Goal: Task Accomplishment & Management: Manage account settings

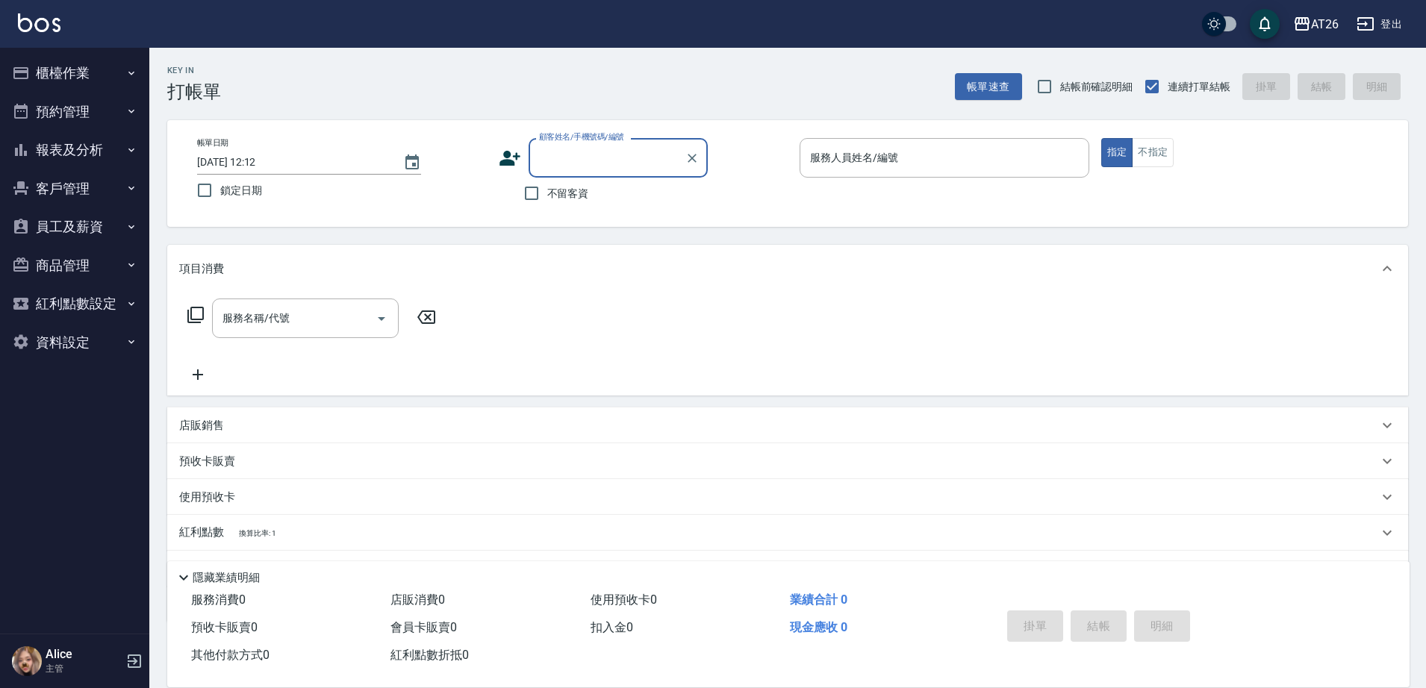
click at [83, 193] on button "客戶管理" at bounding box center [74, 188] width 137 height 39
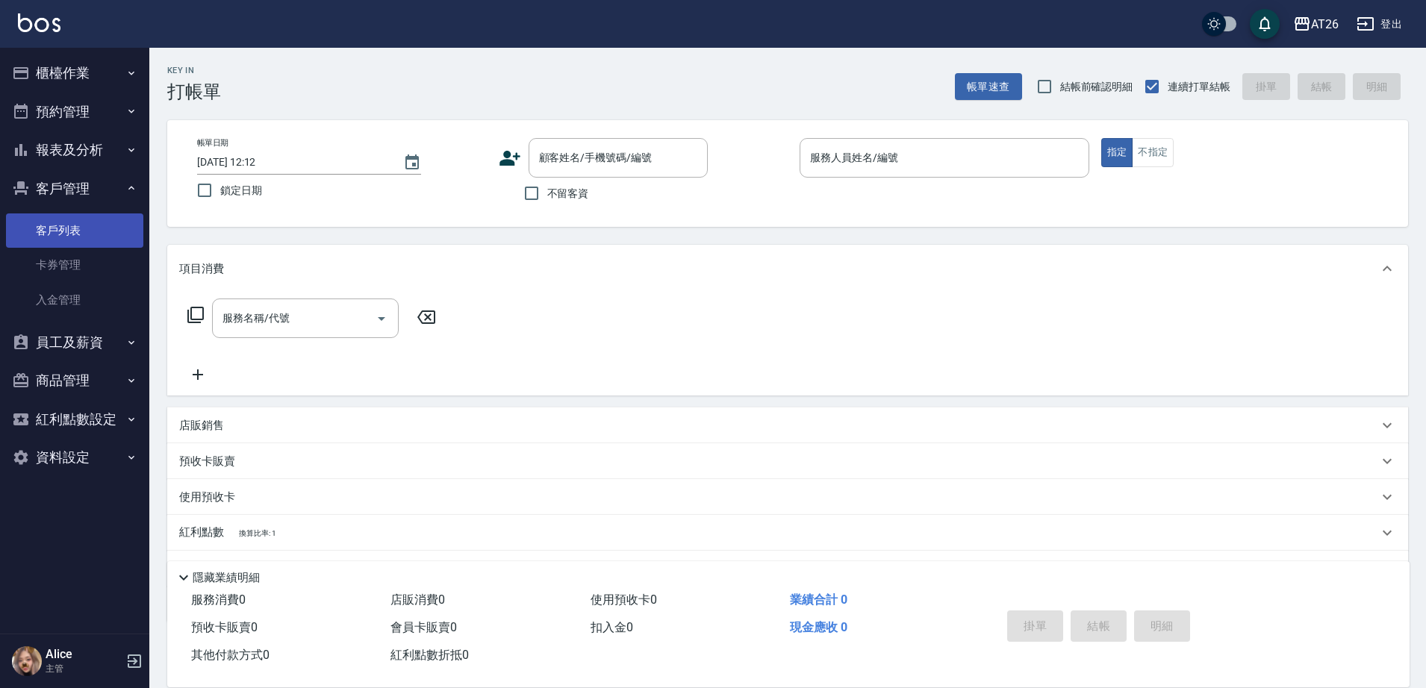
click at [84, 223] on link "客戶列表" at bounding box center [74, 231] width 137 height 34
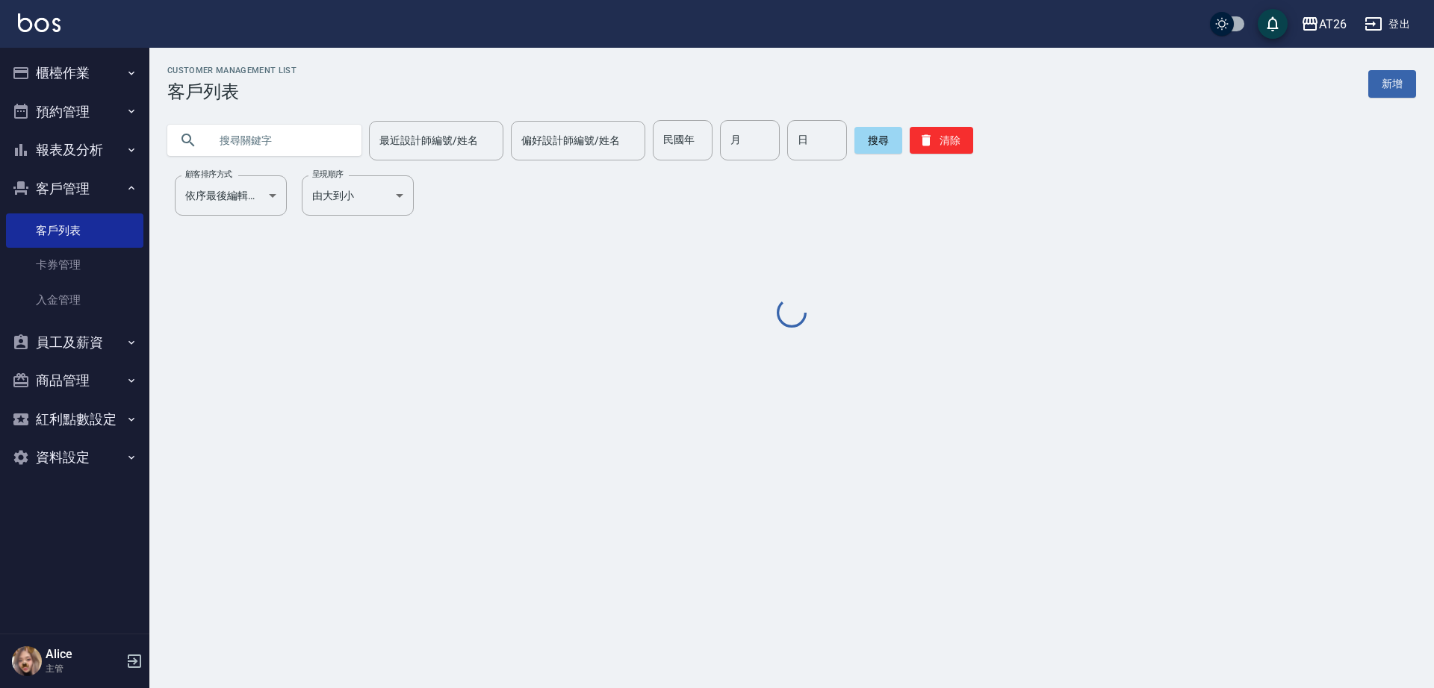
click at [292, 145] on input "text" at bounding box center [279, 140] width 140 height 40
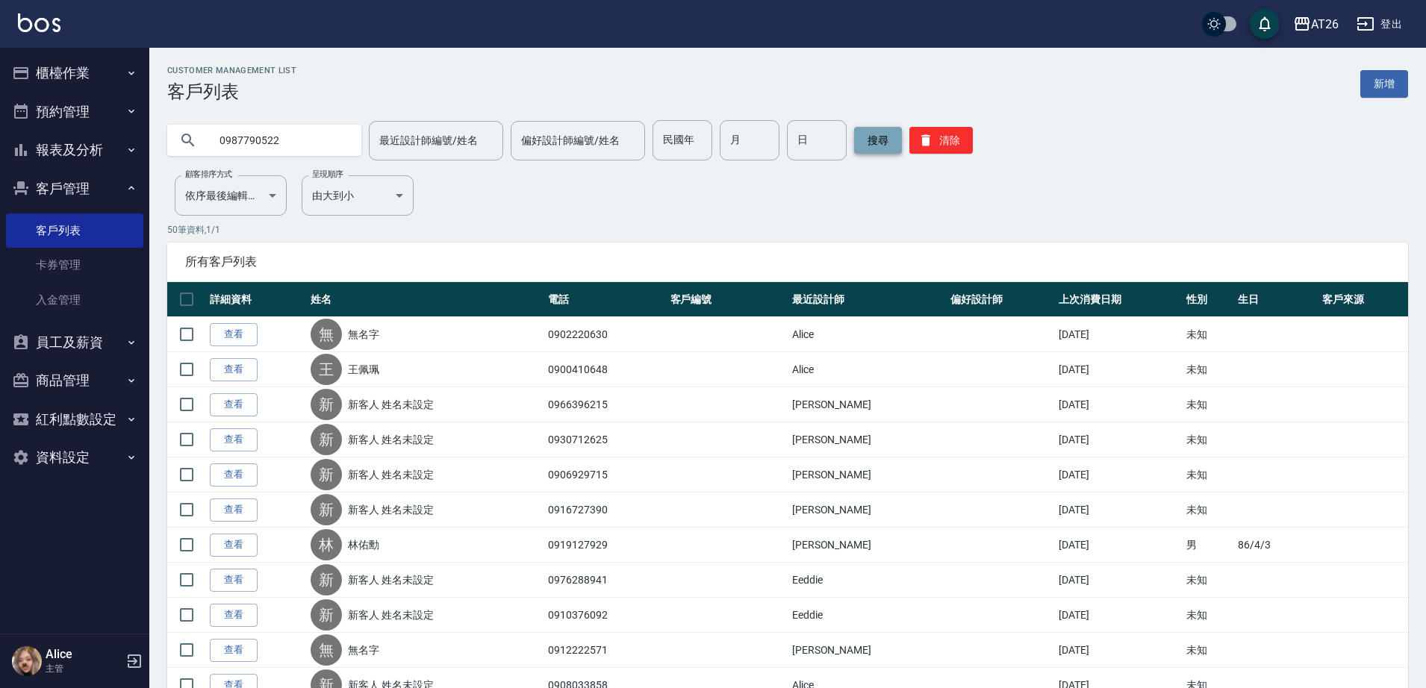
type input "0987790522"
click at [870, 152] on button "搜尋" at bounding box center [878, 140] width 48 height 27
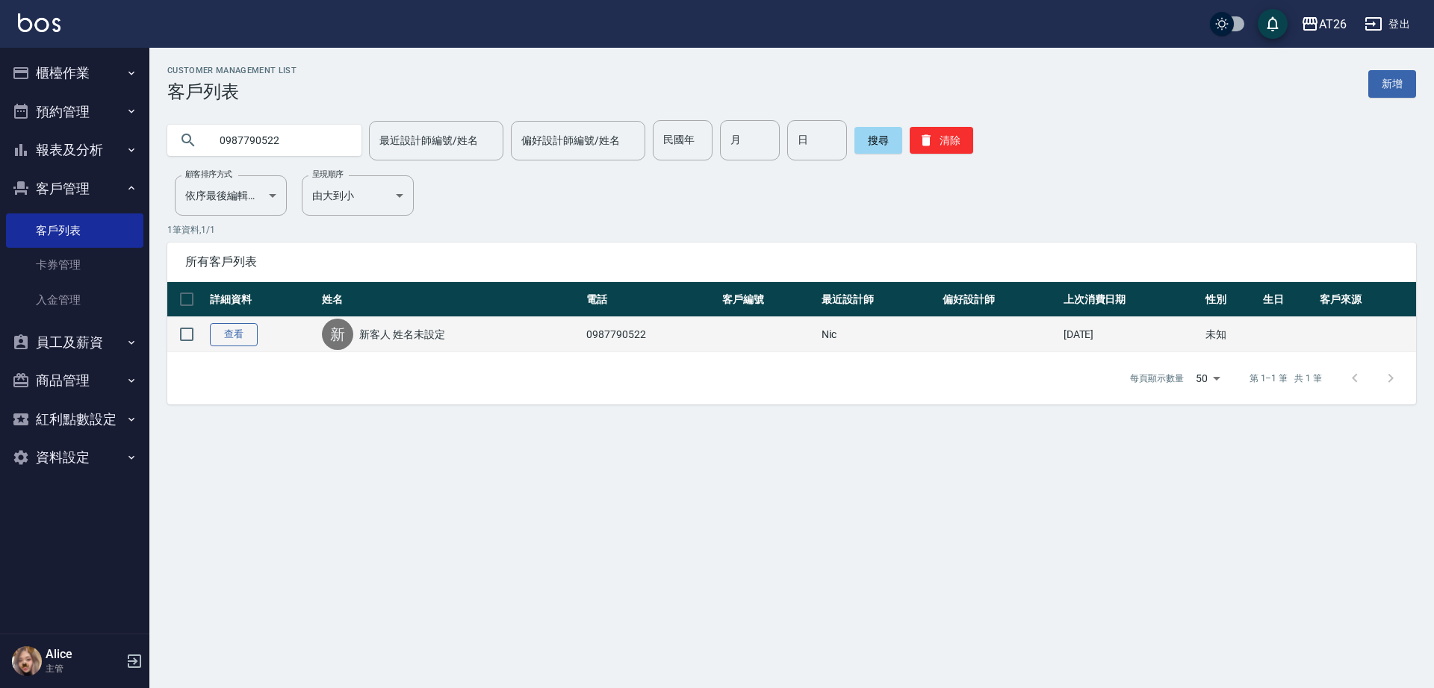
click at [238, 341] on link "查看" at bounding box center [234, 334] width 48 height 23
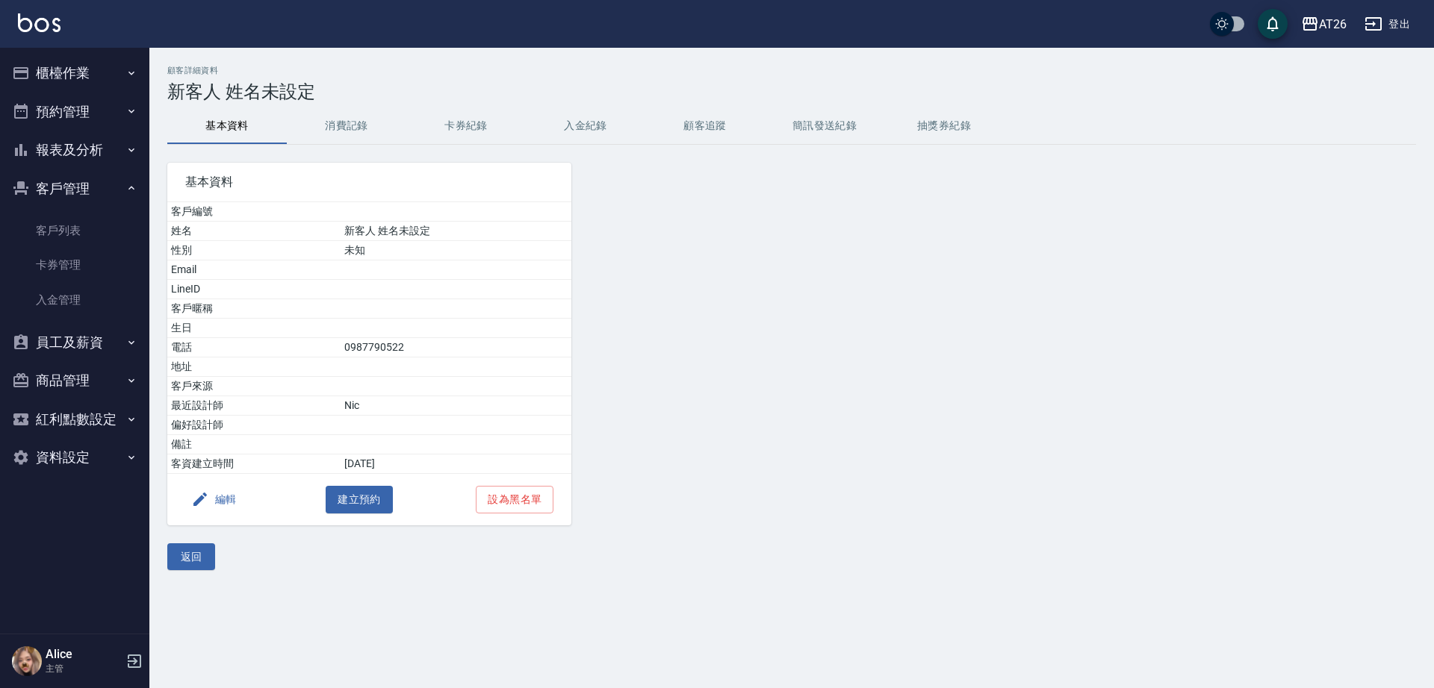
click at [340, 137] on button "消費記錄" at bounding box center [346, 126] width 119 height 36
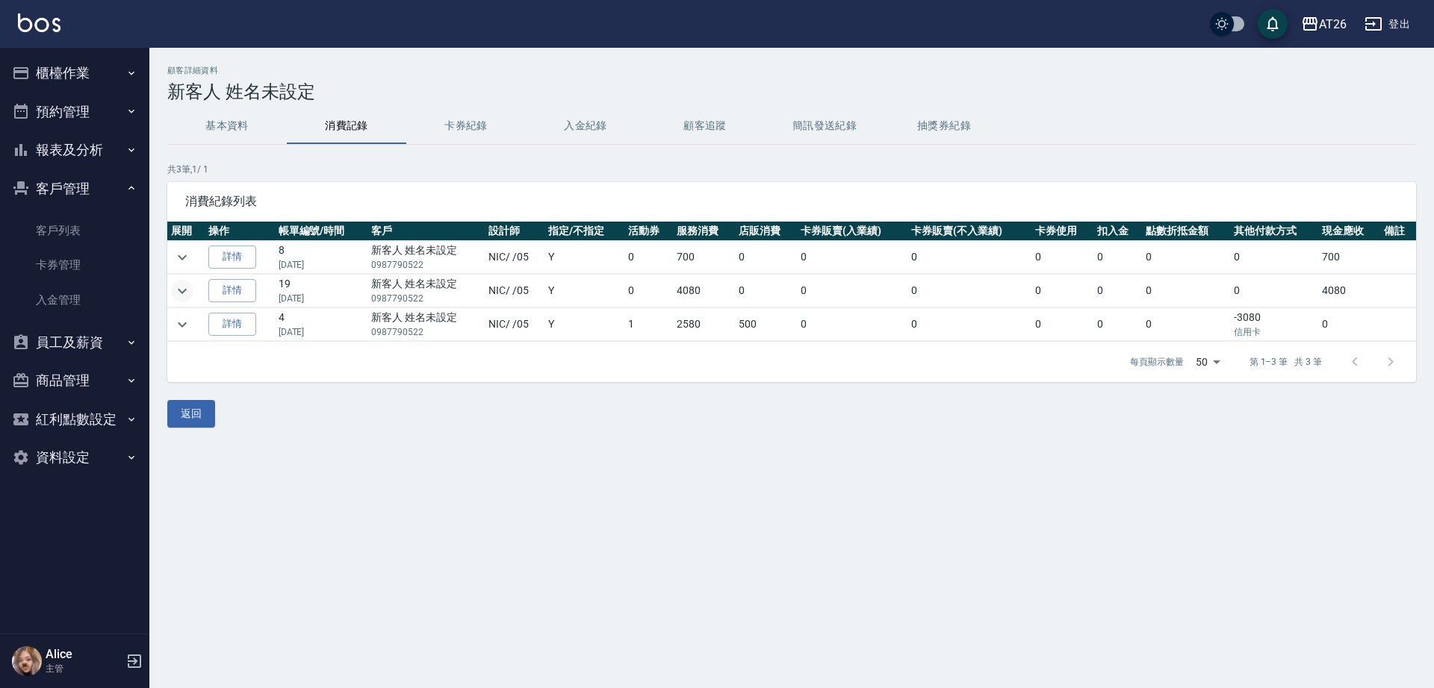
click at [184, 295] on icon "expand row" at bounding box center [182, 291] width 18 height 18
